Goal: Transaction & Acquisition: Purchase product/service

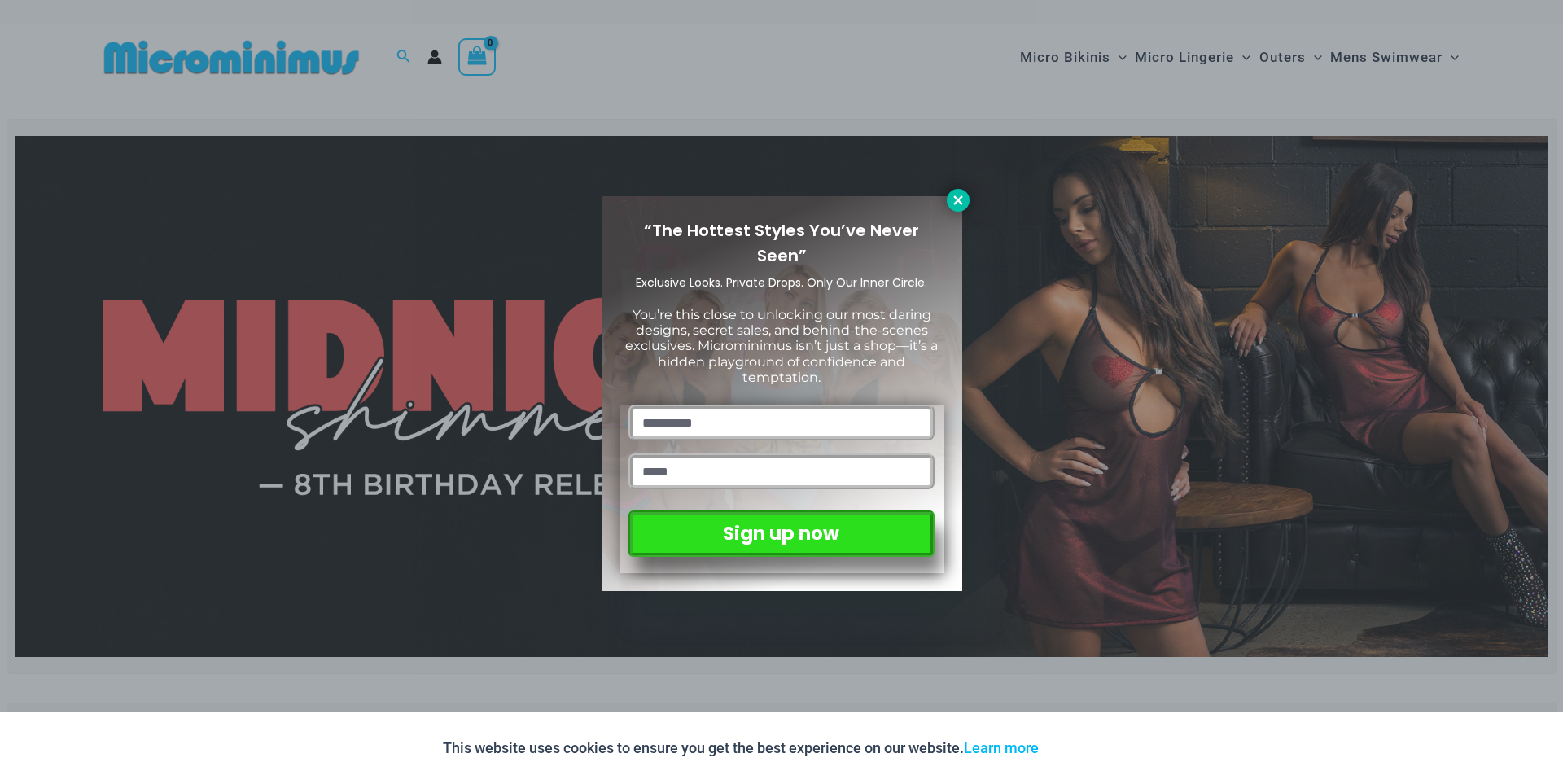
click at [955, 201] on icon at bounding box center [958, 200] width 9 height 9
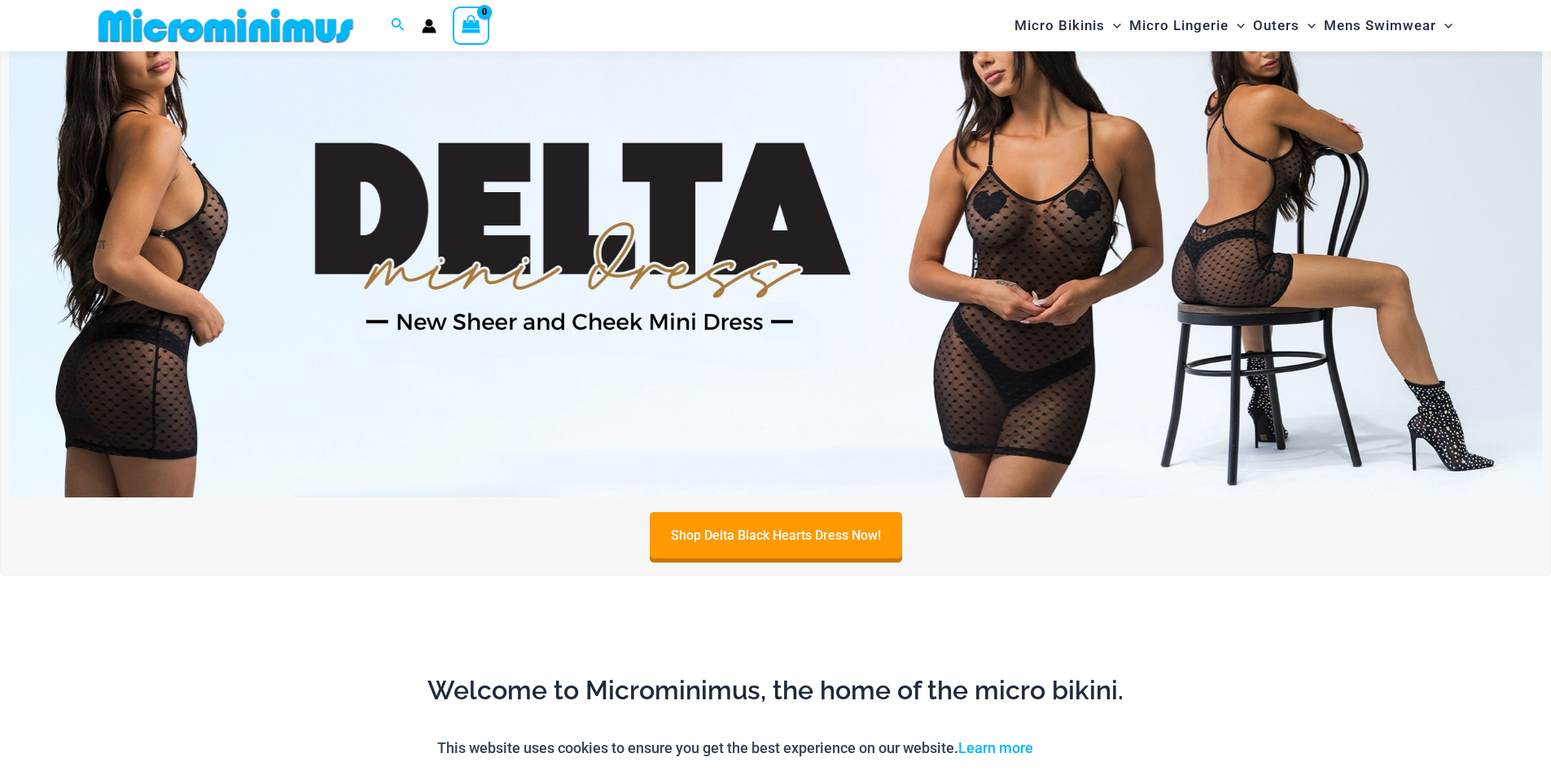
scroll to position [555, 0]
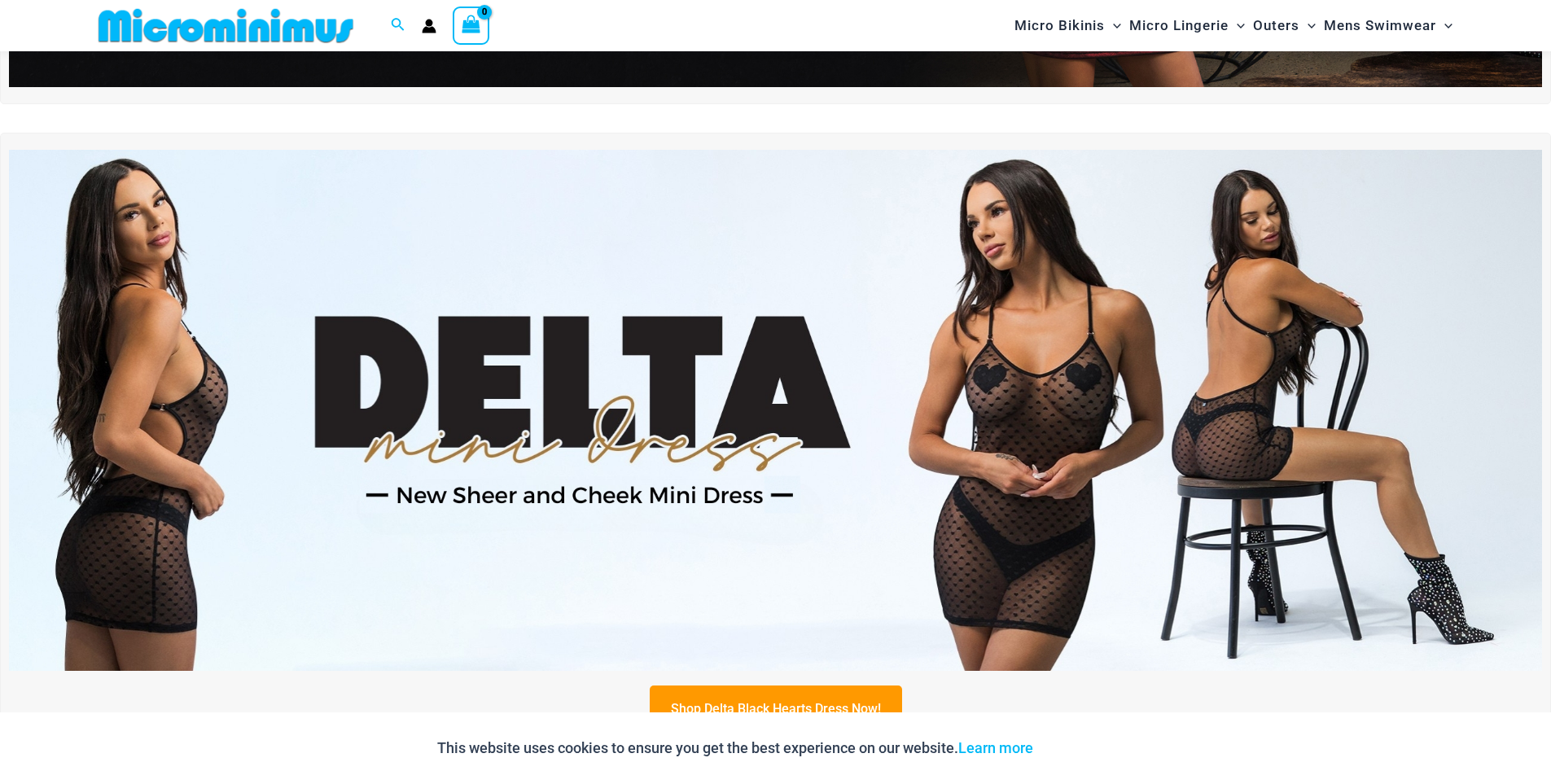
click at [467, 376] on img at bounding box center [775, 409] width 1533 height 521
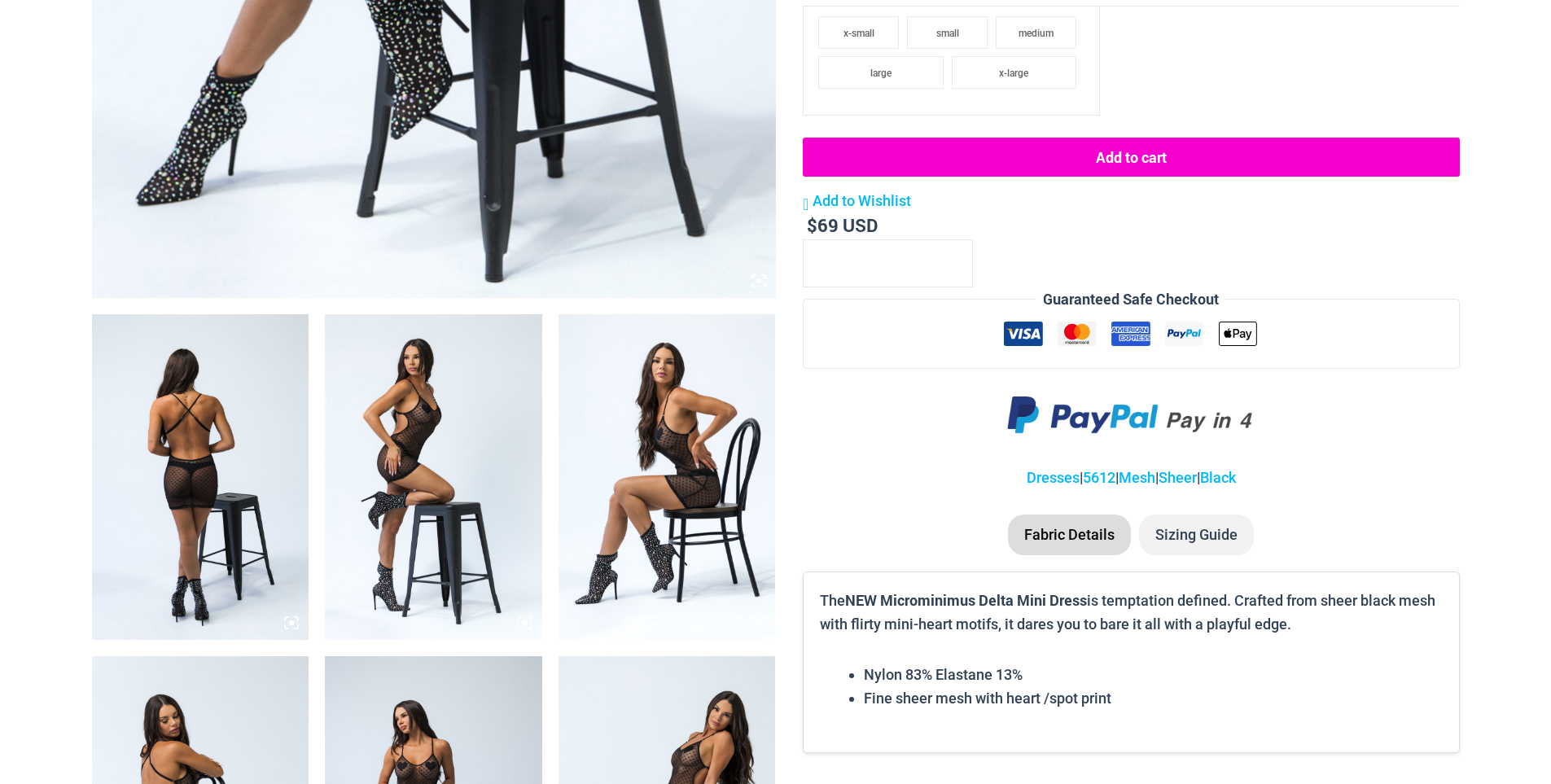
scroll to position [895, 0]
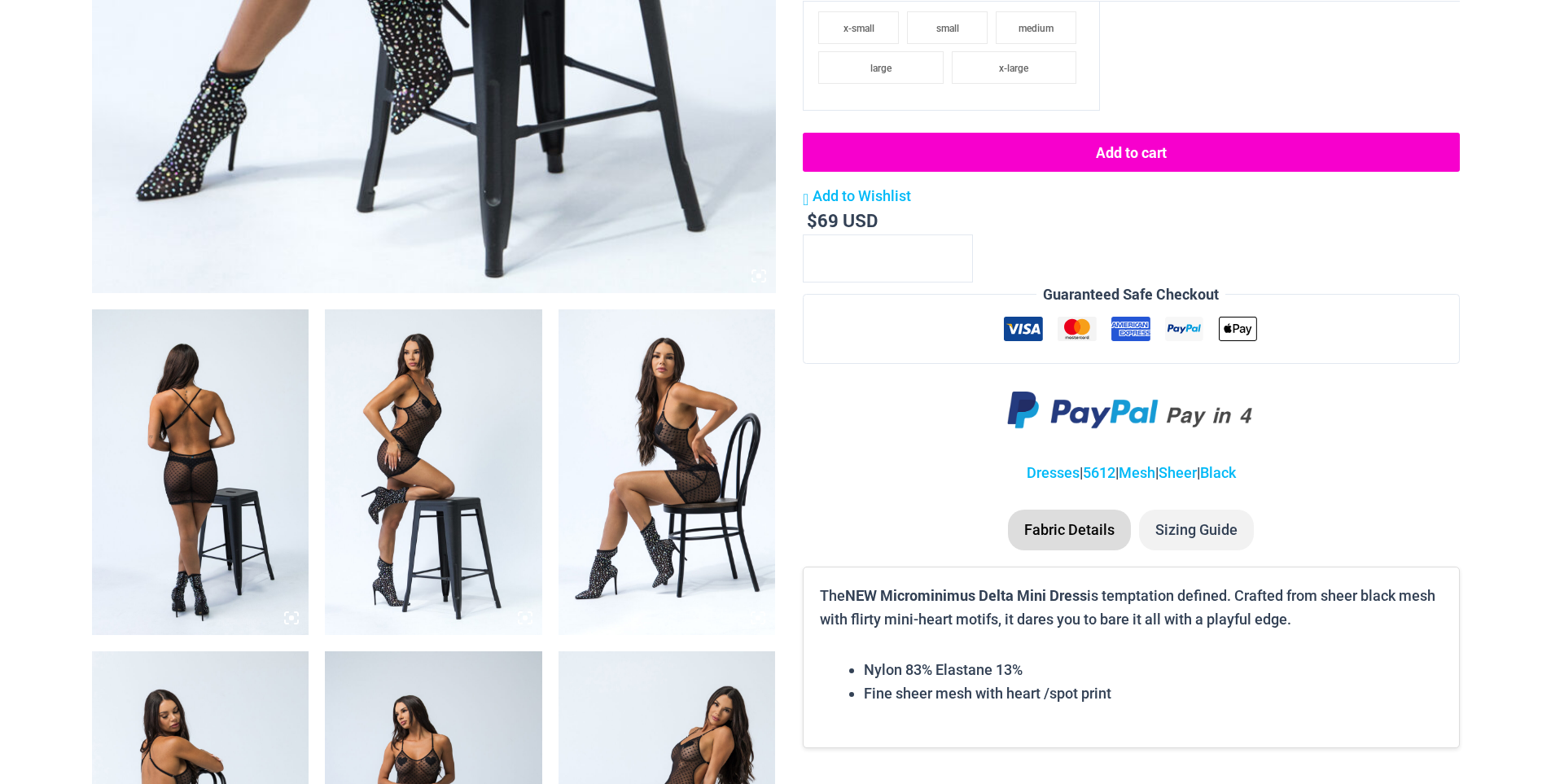
click at [622, 385] on img at bounding box center [667, 472] width 217 height 326
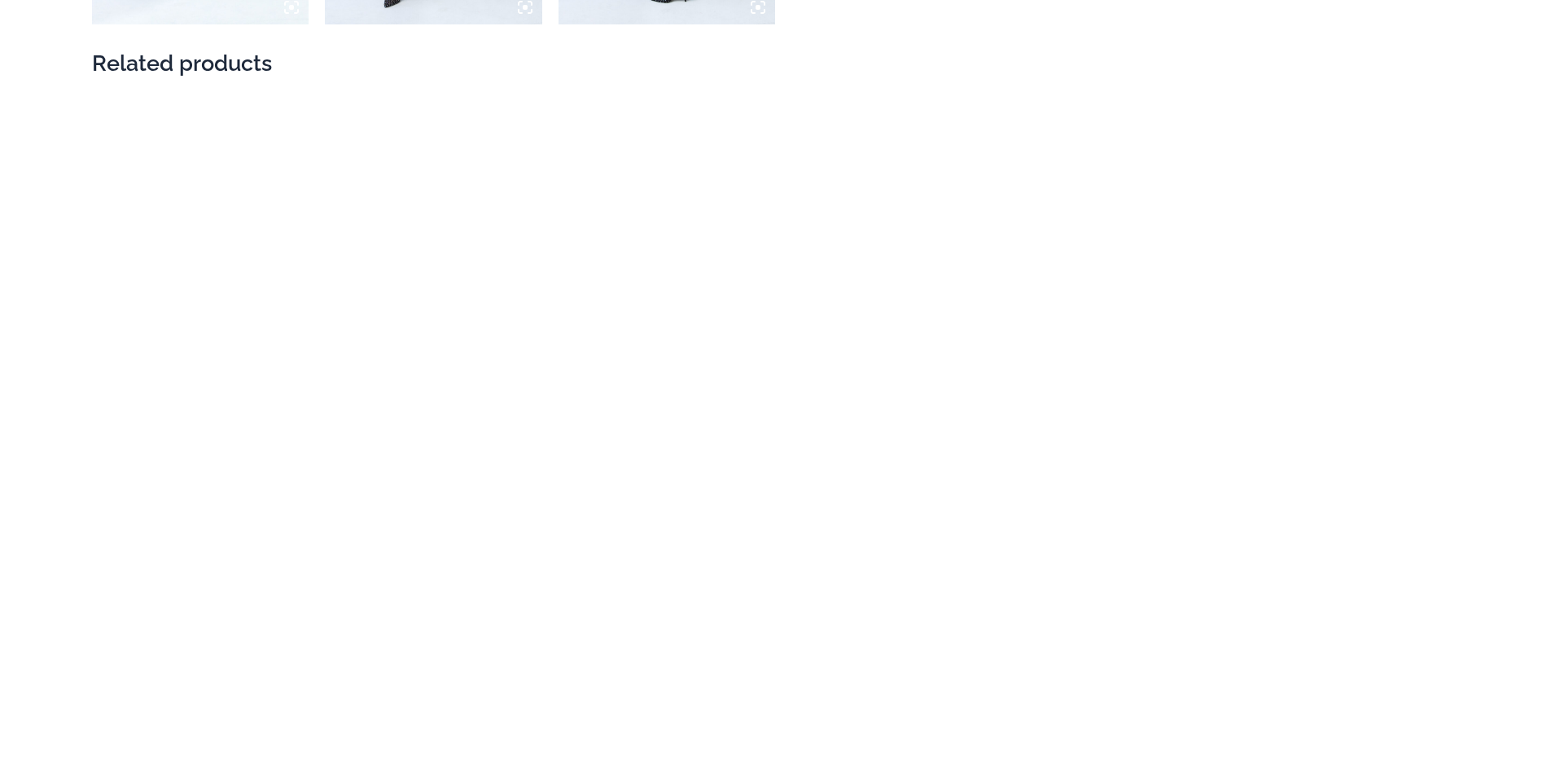
scroll to position [2767, 0]
